Goal: Obtain resource: Obtain resource

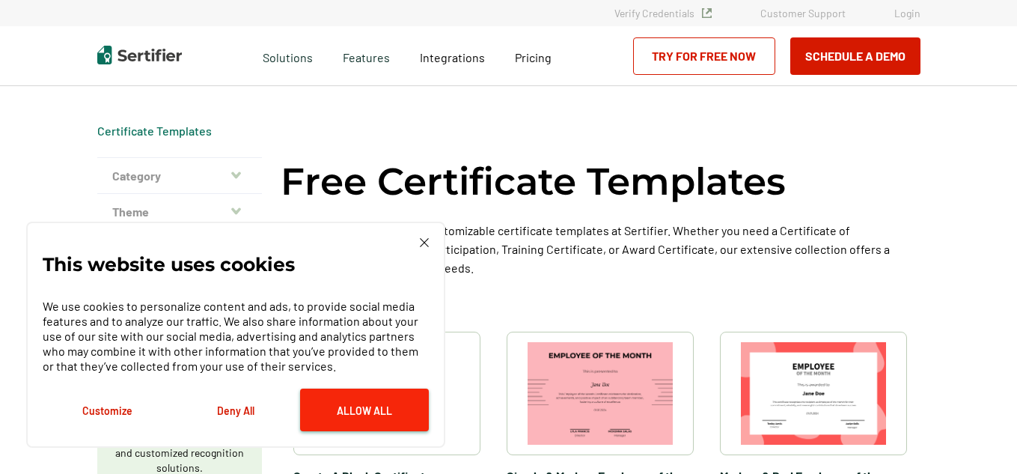
click at [364, 393] on button "Allow All" at bounding box center [364, 409] width 129 height 43
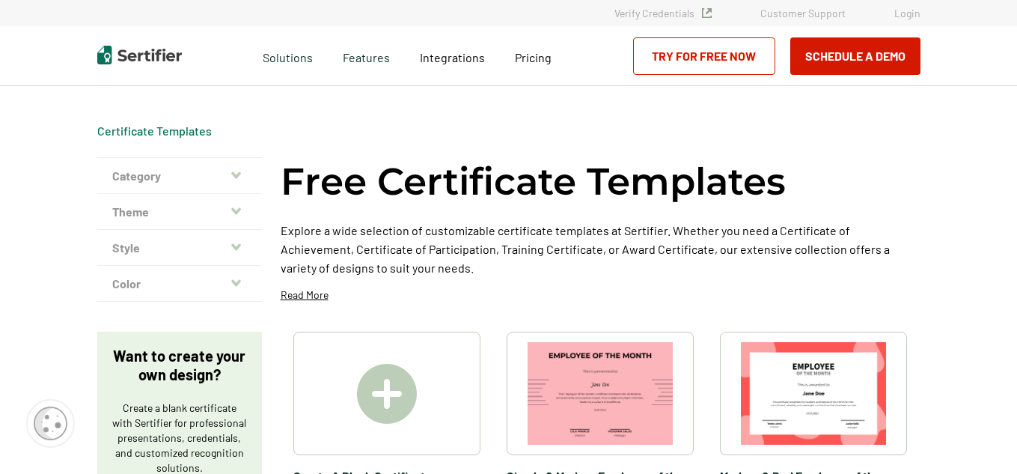
click at [236, 177] on icon "button" at bounding box center [236, 175] width 10 height 12
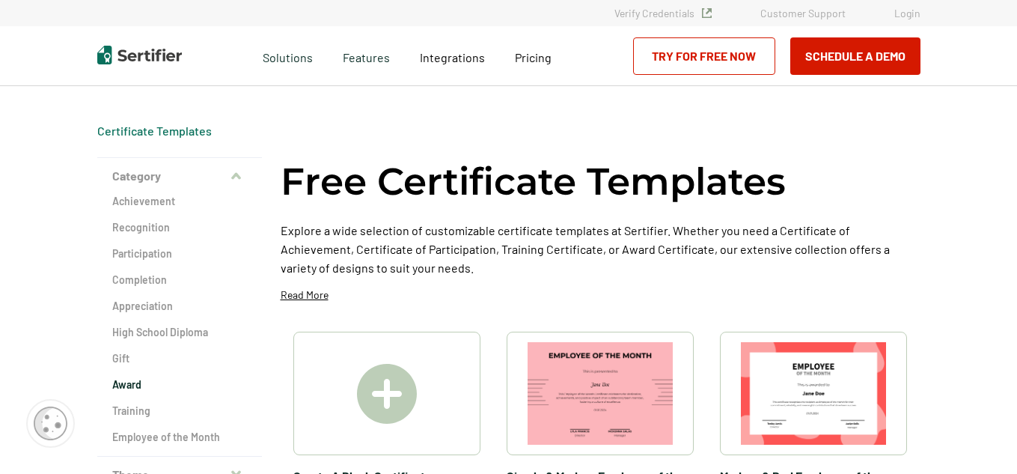
click at [141, 391] on h2 "Award" at bounding box center [179, 384] width 135 height 15
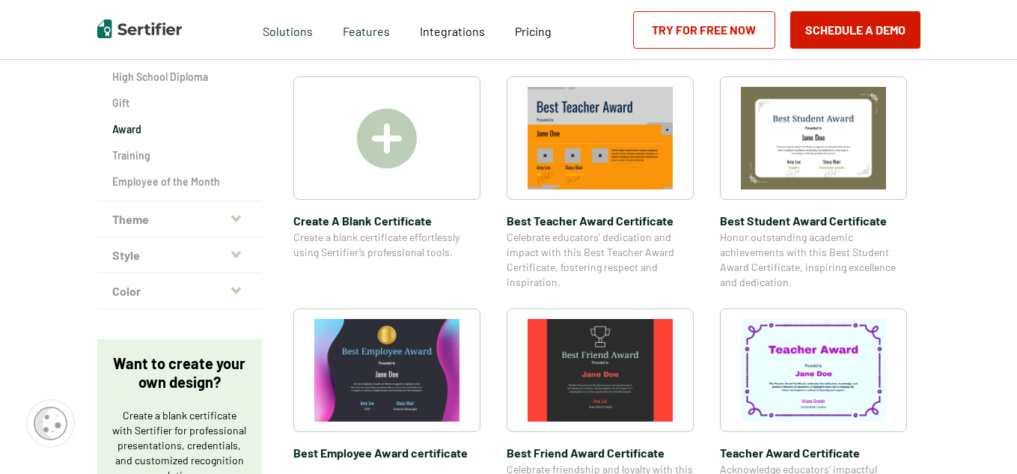
scroll to position [254, 0]
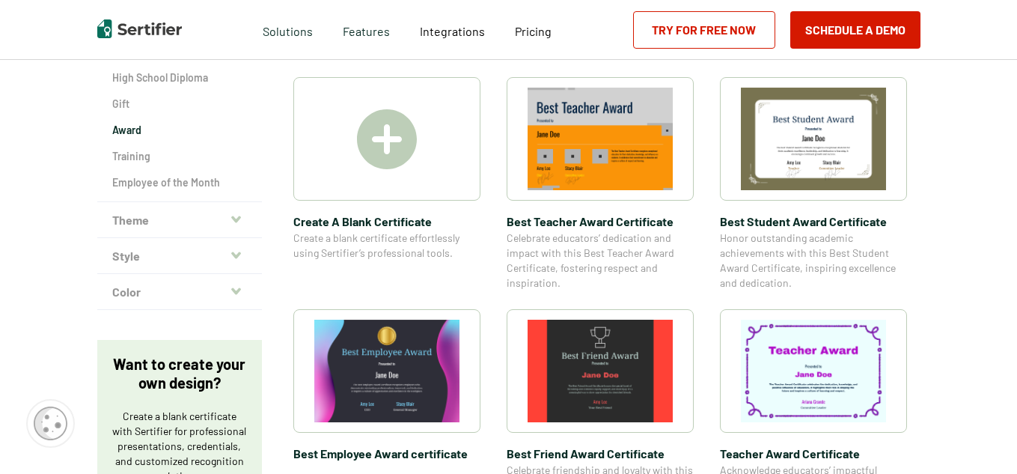
click at [381, 136] on img at bounding box center [387, 139] width 60 height 60
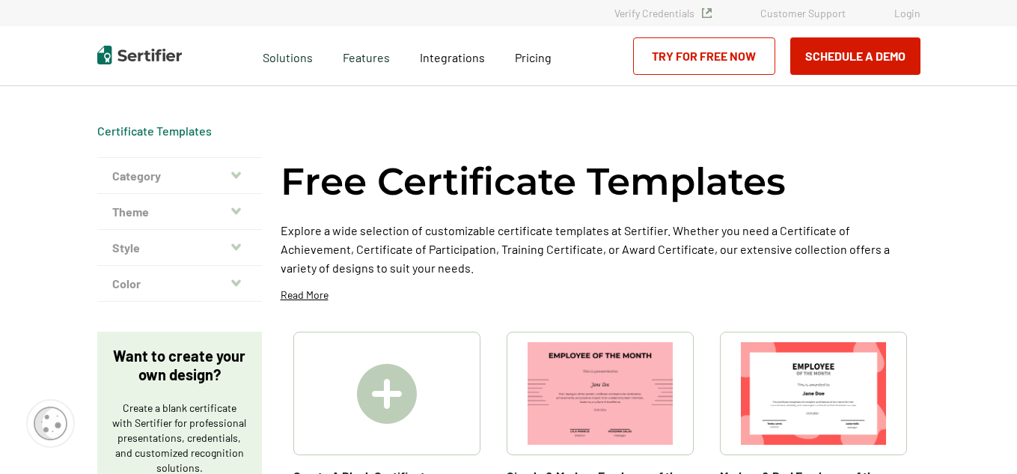
click at [303, 295] on p "Read More" at bounding box center [305, 294] width 48 height 15
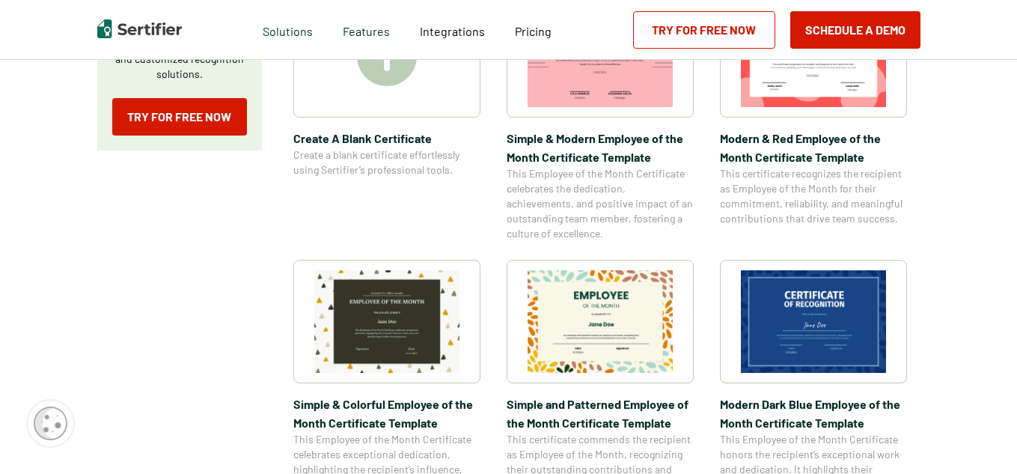
scroll to position [392, 0]
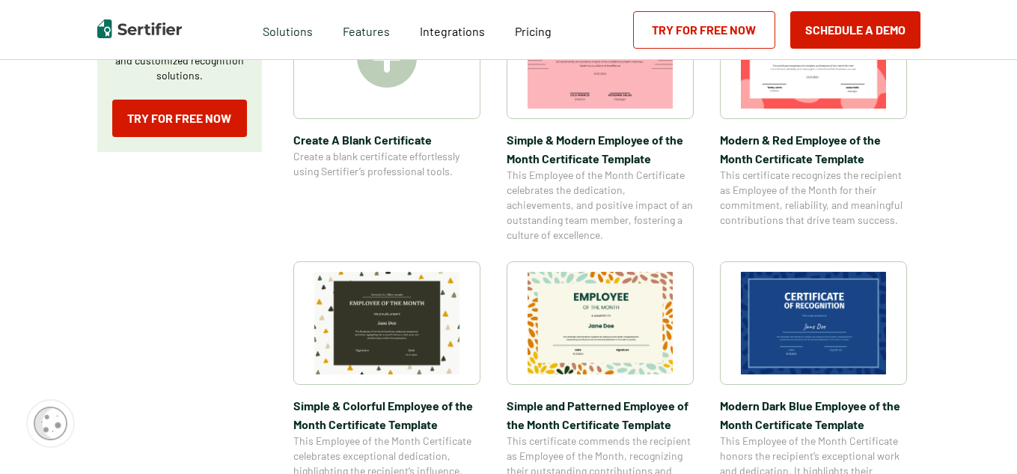
click at [867, 356] on img at bounding box center [813, 323] width 145 height 102
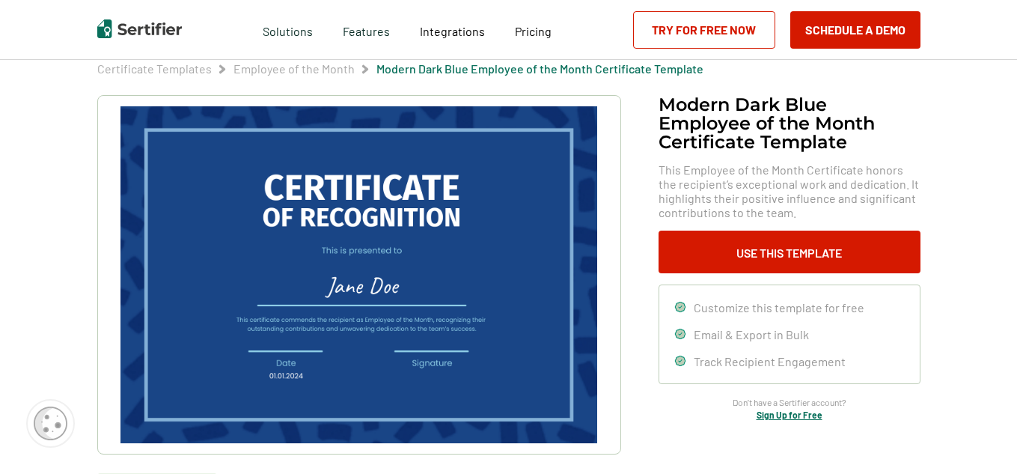
scroll to position [64, 0]
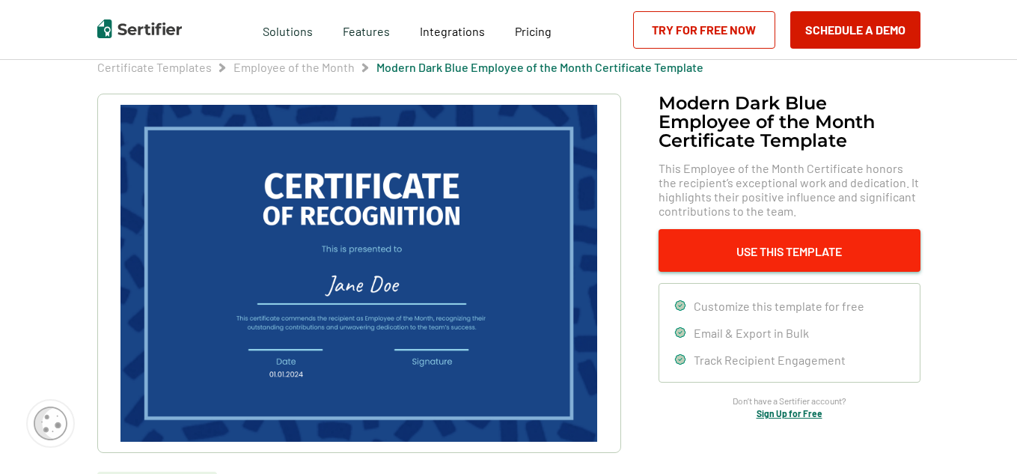
click at [881, 257] on button "Use This Template" at bounding box center [789, 250] width 262 height 43
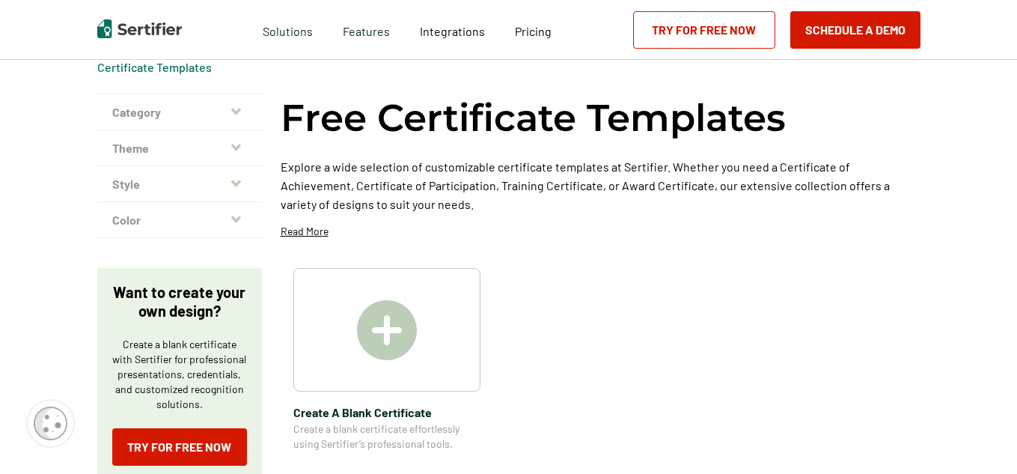
scroll to position [392, 0]
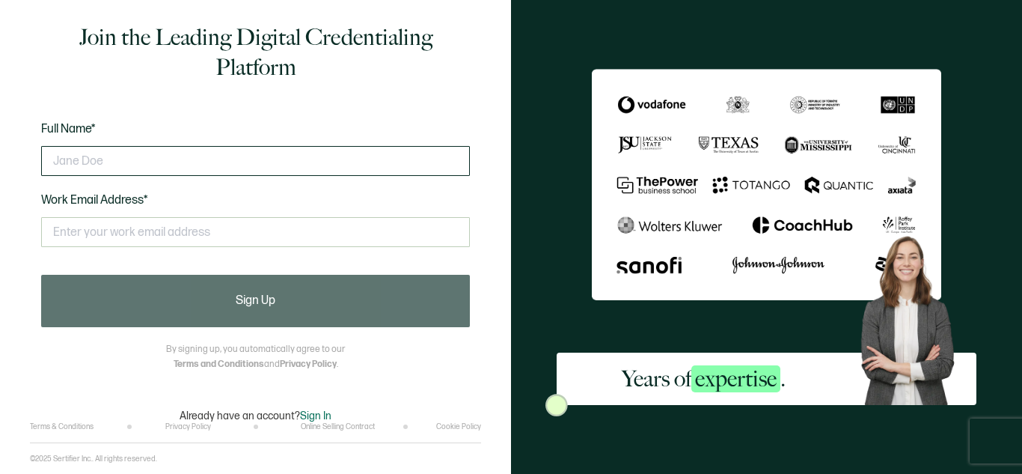
click at [289, 167] on input "text" at bounding box center [255, 161] width 429 height 30
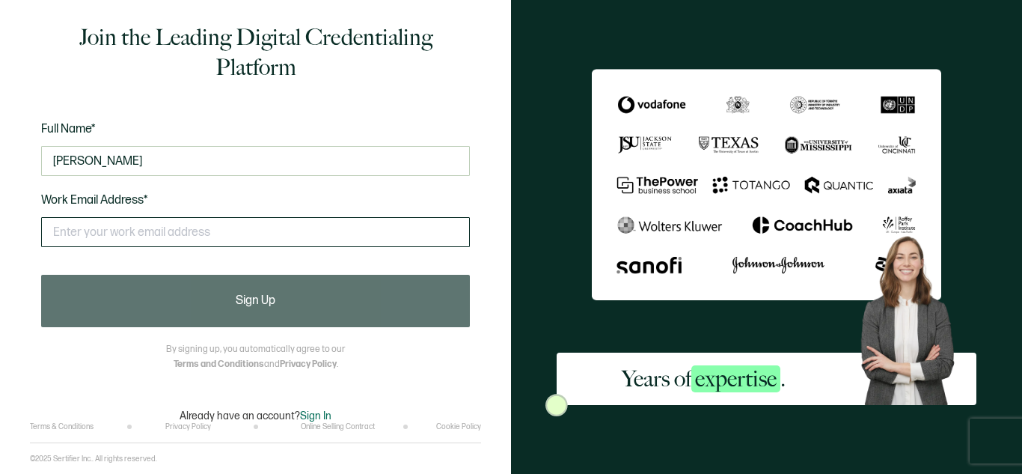
type input "Jessica Barnes"
click at [248, 226] on input "text" at bounding box center [255, 232] width 429 height 30
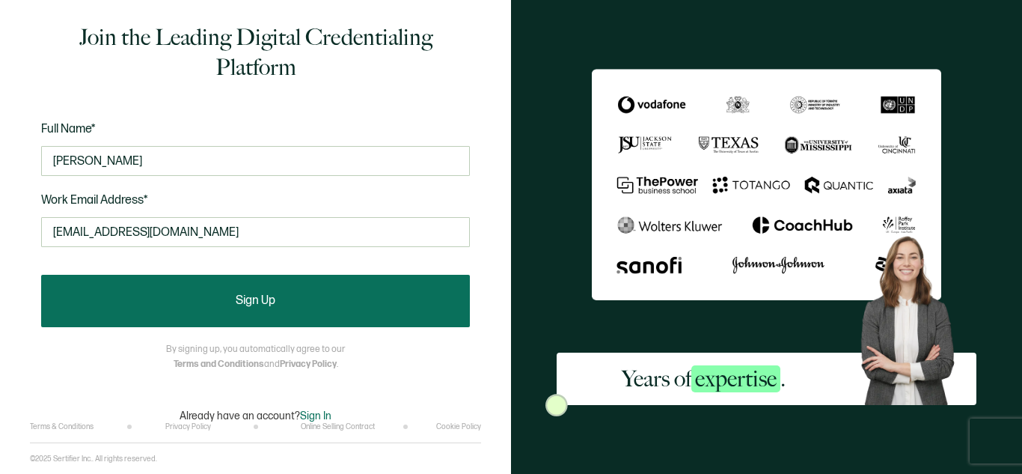
click at [215, 285] on button "Sign Up" at bounding box center [255, 301] width 429 height 52
click at [290, 316] on button "Sign Up" at bounding box center [255, 301] width 429 height 52
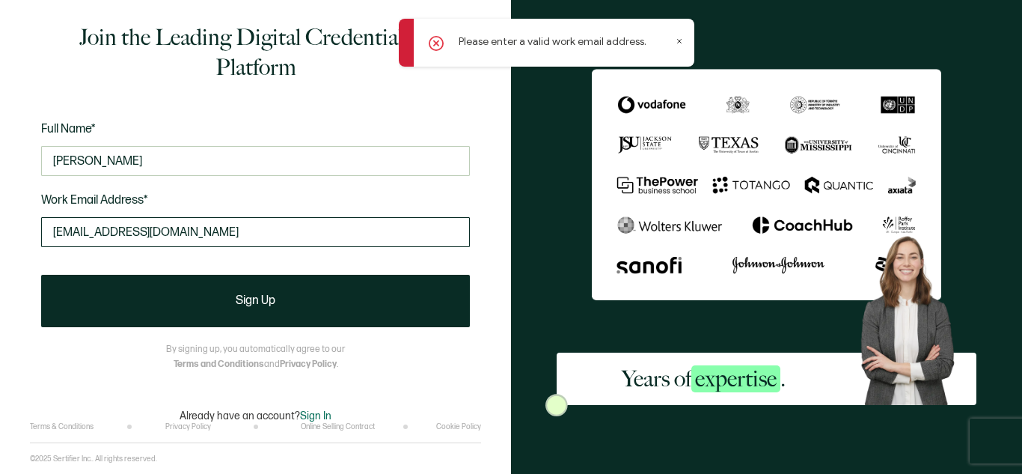
click at [257, 234] on input "jessbarnes79@outlook.com" at bounding box center [255, 232] width 429 height 30
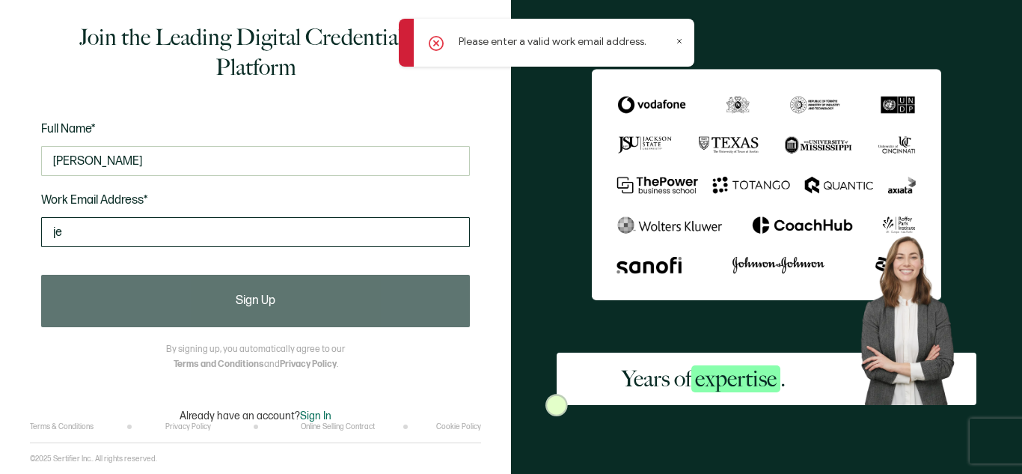
type input "j"
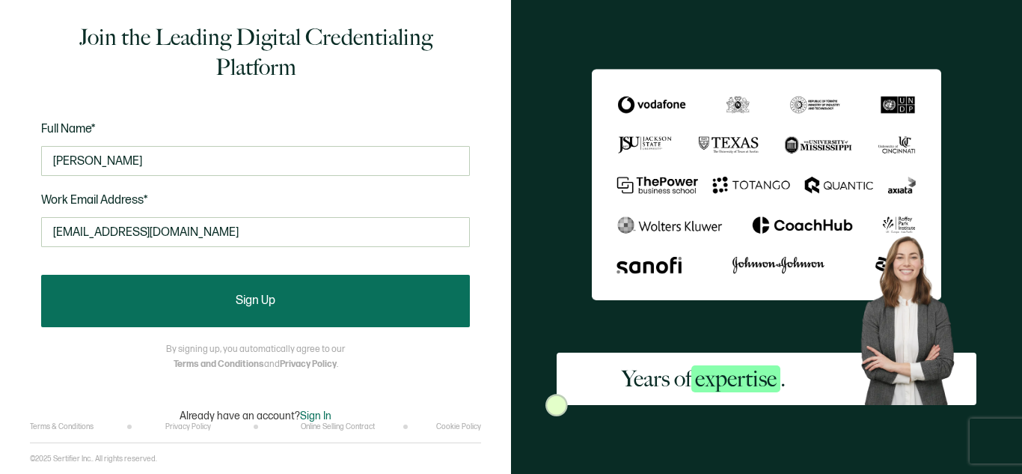
type input "jessicatrott154@gmail.com"
click at [250, 298] on span "Sign Up" at bounding box center [256, 301] width 40 height 12
